Goal: Task Accomplishment & Management: Use online tool/utility

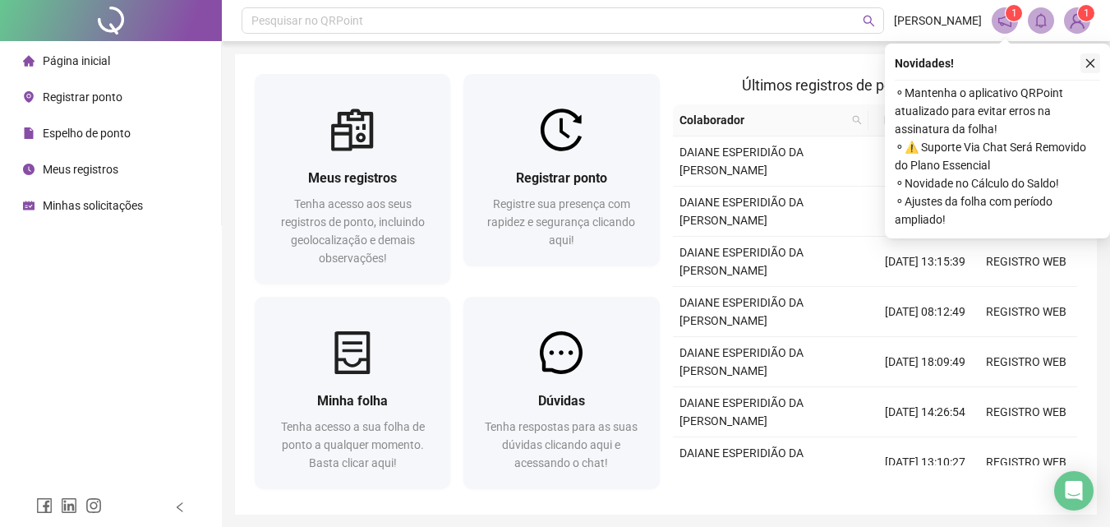
click at [1086, 67] on icon "close" at bounding box center [1091, 64] width 12 height 12
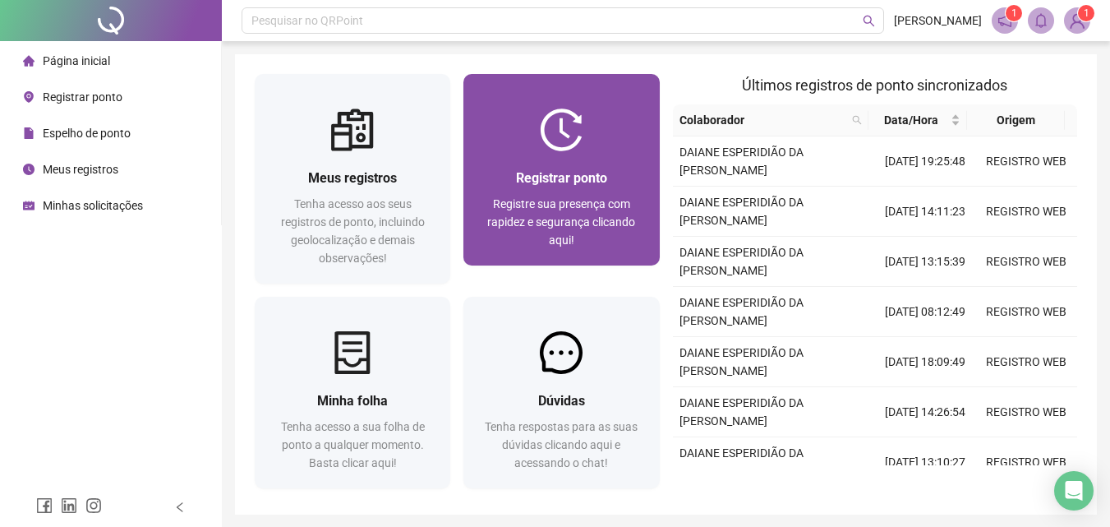
click at [569, 171] on span "Registrar ponto" at bounding box center [561, 178] width 91 height 16
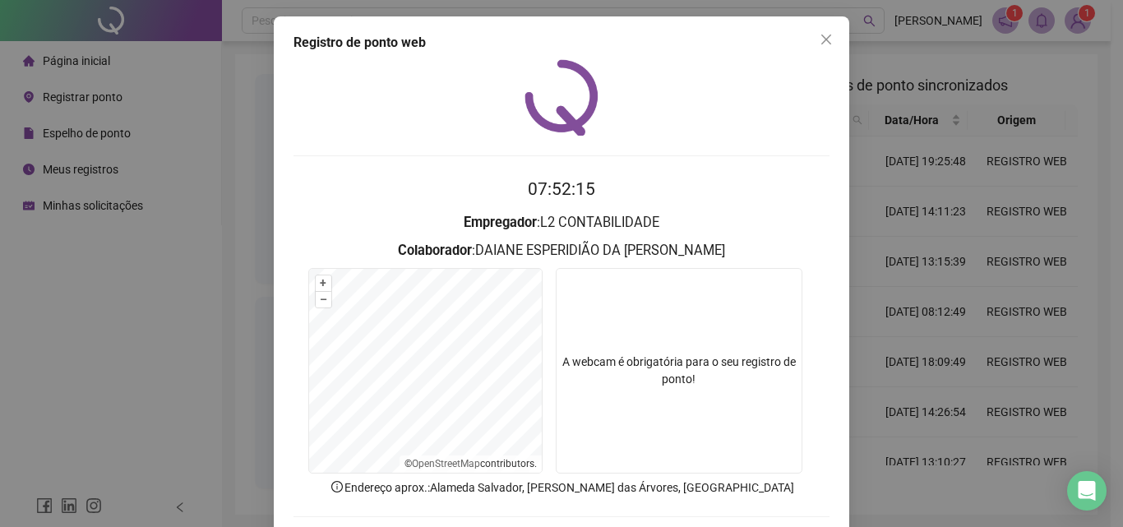
scroll to position [79, 0]
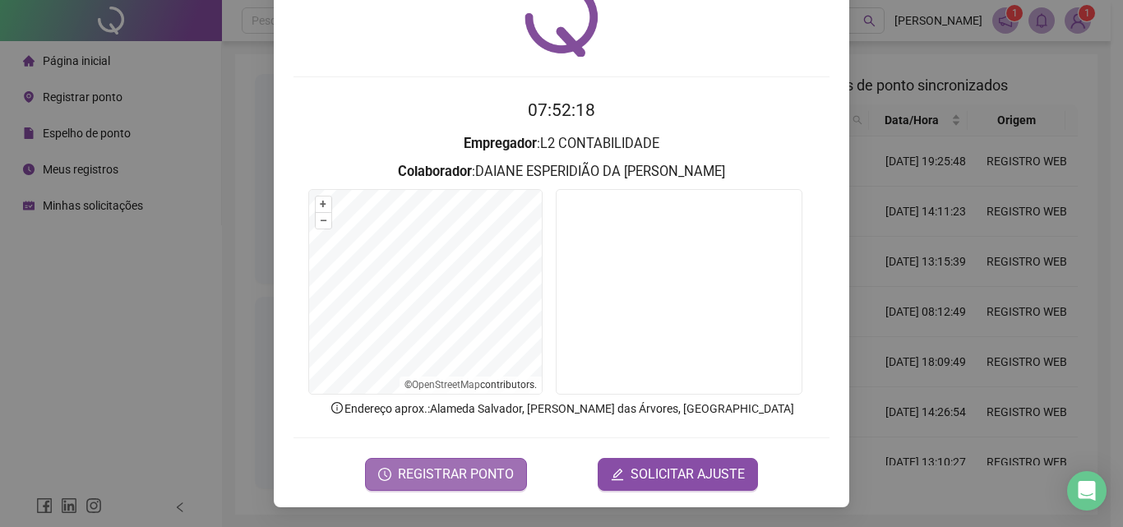
click at [442, 470] on span "REGISTRAR PONTO" at bounding box center [456, 474] width 116 height 20
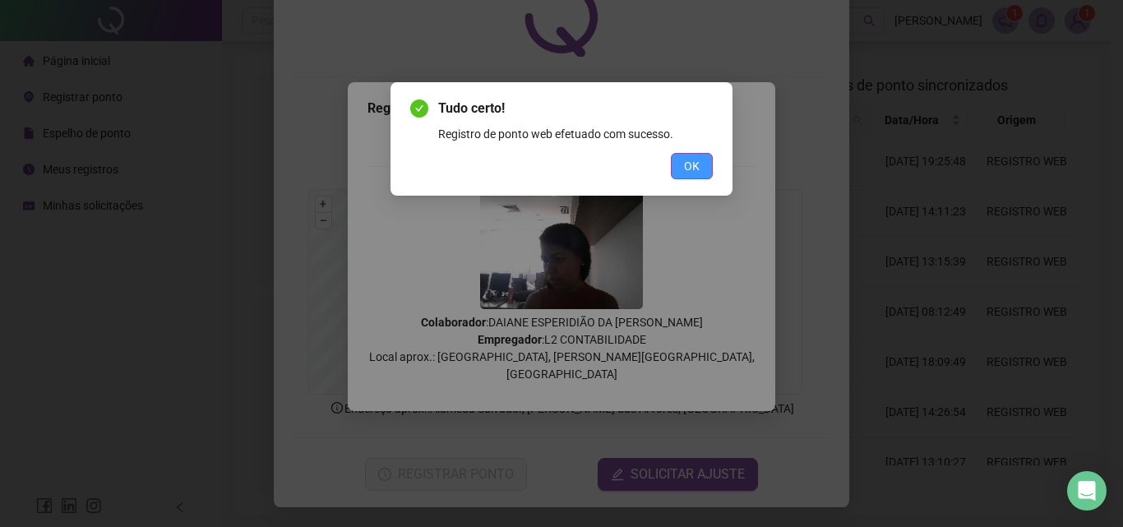
click at [680, 176] on button "OK" at bounding box center [692, 166] width 42 height 26
